Goal: Find specific page/section: Find specific page/section

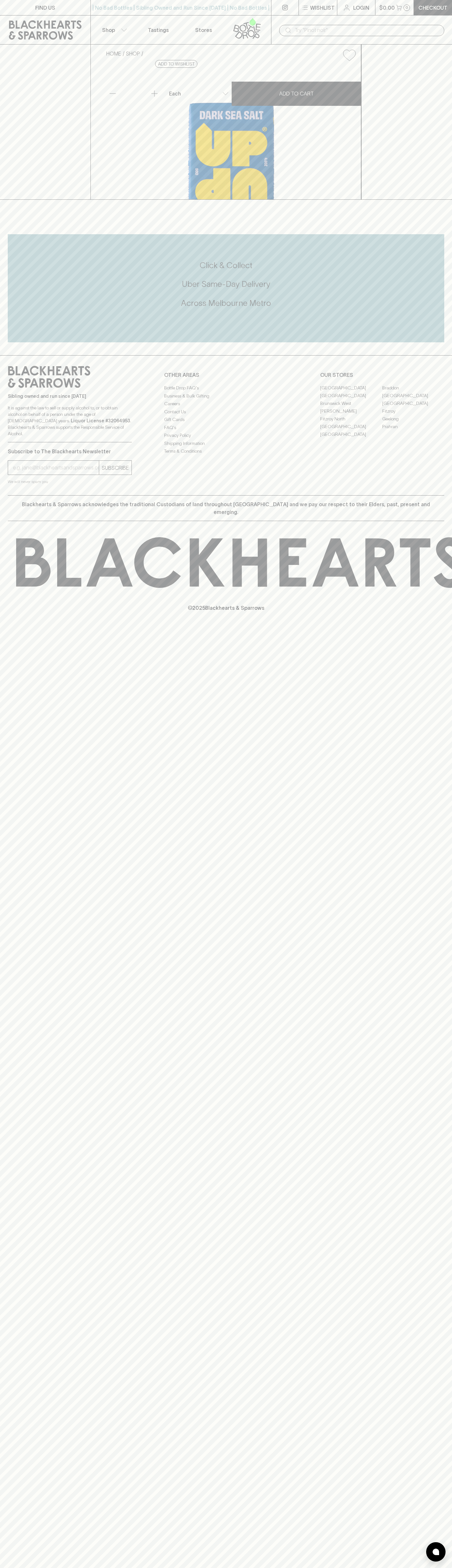
click at [351, 415] on link "[PERSON_NAME]" at bounding box center [351, 411] width 62 height 8
click at [351, 26] on input "text" at bounding box center [366, 30] width 144 height 10
click at [428, 415] on link "Fitzroy" at bounding box center [413, 411] width 62 height 8
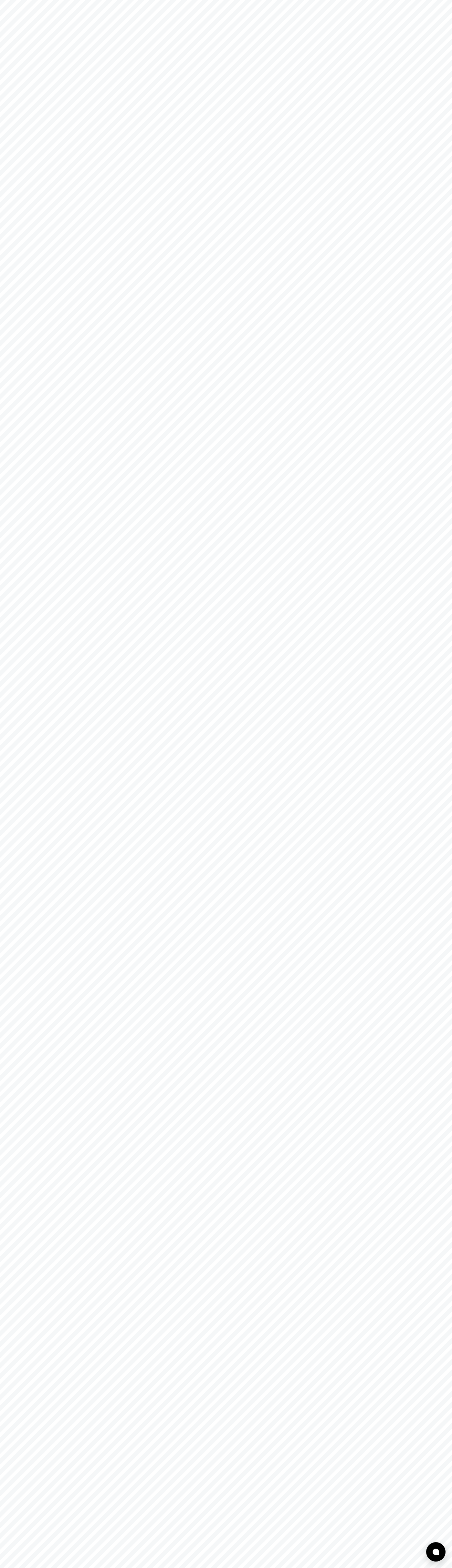
click at [217, 0] on html at bounding box center [226, 0] width 452 height 0
click at [6, 0] on html at bounding box center [226, 0] width 452 height 0
